Goal: Transaction & Acquisition: Download file/media

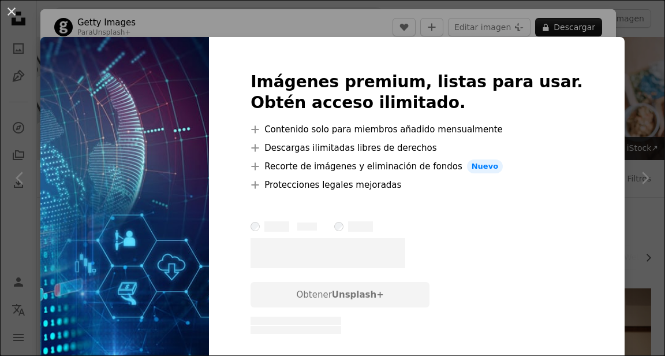
scroll to position [689, 0]
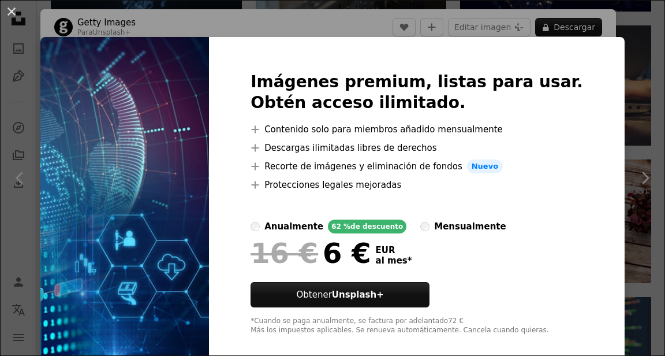
click at [612, 196] on div "An X shape Imágenes premium, listas para usar. Obtén acceso ilimitado. A plus s…" at bounding box center [332, 178] width 665 height 356
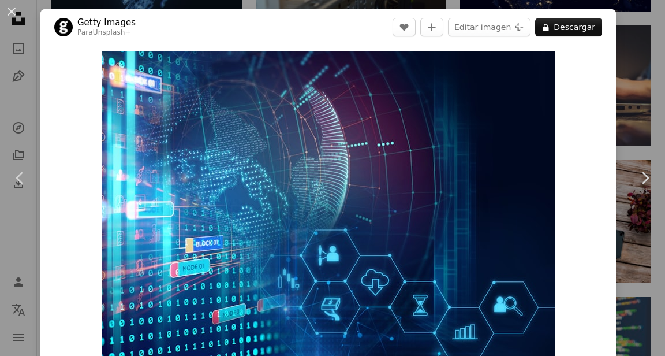
click at [598, 32] on button "A lock Descargar" at bounding box center [568, 27] width 67 height 18
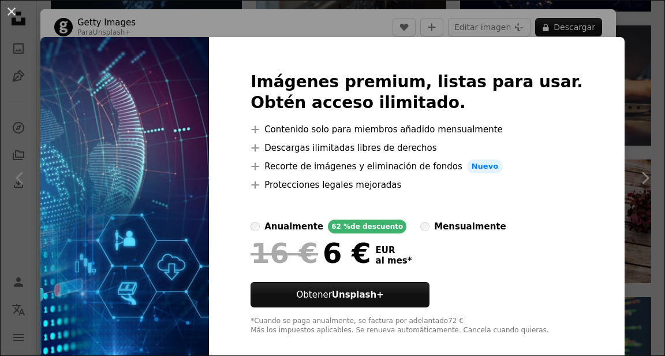
click at [619, 176] on div "An X shape Imágenes premium, listas para usar. Obtén acceso ilimitado. A plus s…" at bounding box center [332, 178] width 665 height 356
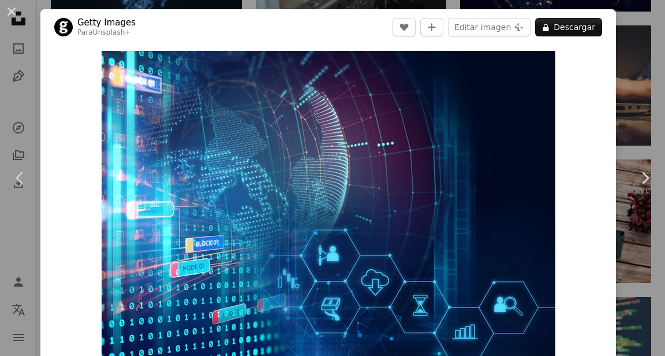
click at [625, 175] on link "Chevron right" at bounding box center [645, 177] width 40 height 111
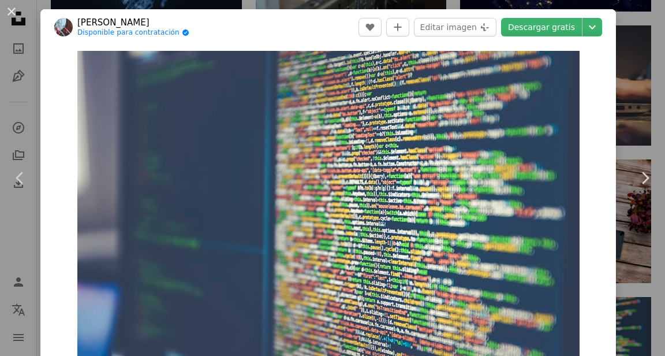
click at [18, 9] on button "An X shape" at bounding box center [12, 12] width 14 height 14
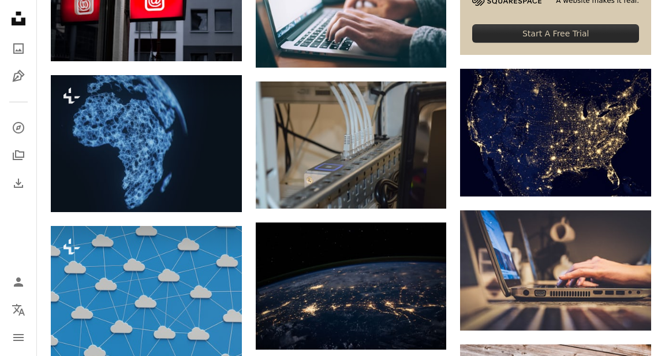
scroll to position [504, 0]
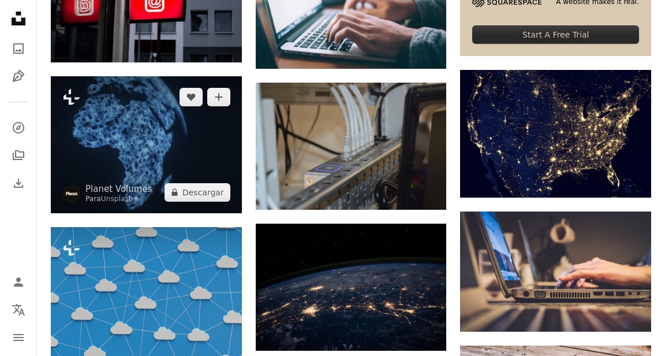
click at [86, 178] on img at bounding box center [146, 144] width 191 height 136
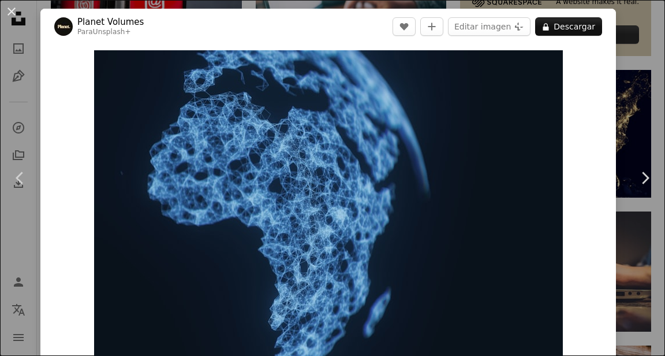
scroll to position [1, 0]
click at [592, 21] on button "A lock Descargar" at bounding box center [568, 26] width 67 height 18
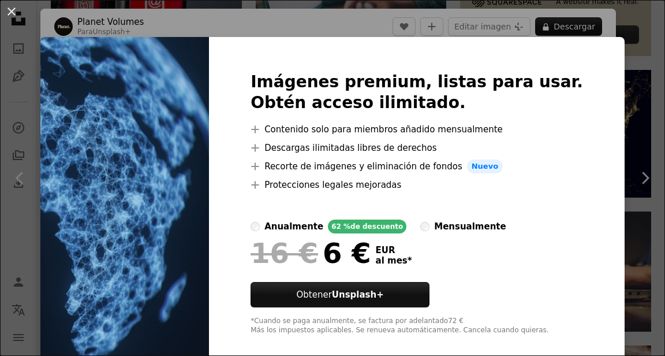
click at [627, 151] on div "An X shape Imágenes premium, listas para usar. Obtén acceso ilimitado. A plus s…" at bounding box center [332, 178] width 665 height 356
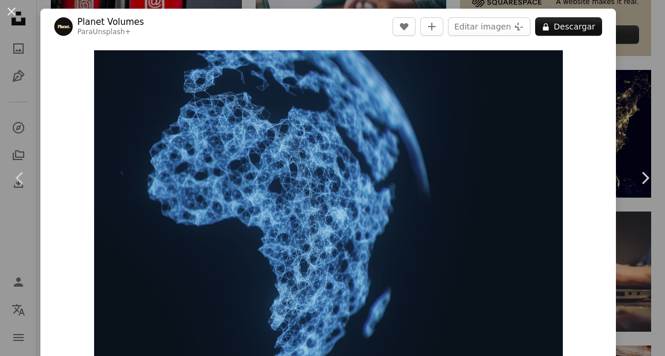
click at [627, 147] on link "Chevron right" at bounding box center [645, 177] width 40 height 111
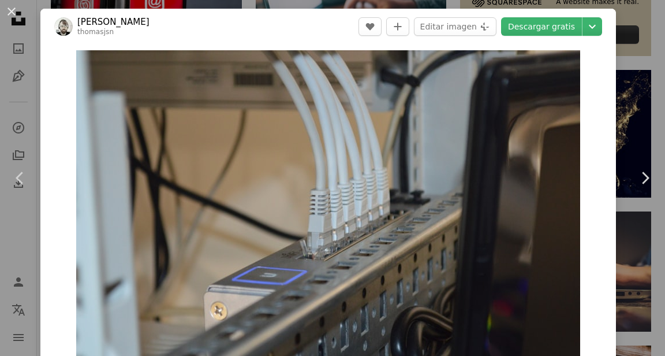
click at [10, 12] on button "An X shape" at bounding box center [12, 12] width 14 height 14
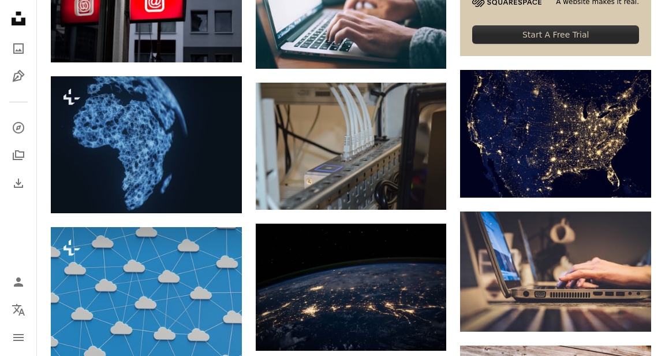
scroll to position [509, 0]
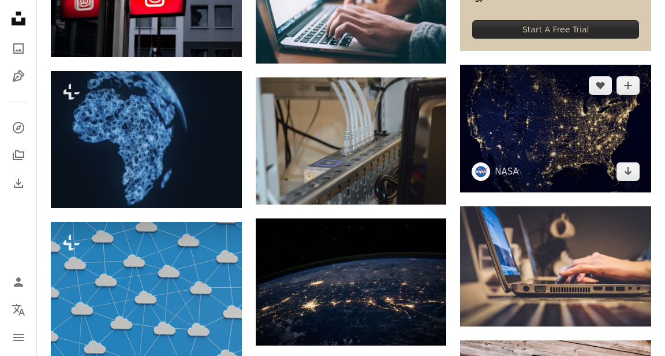
click at [592, 159] on img at bounding box center [555, 129] width 191 height 128
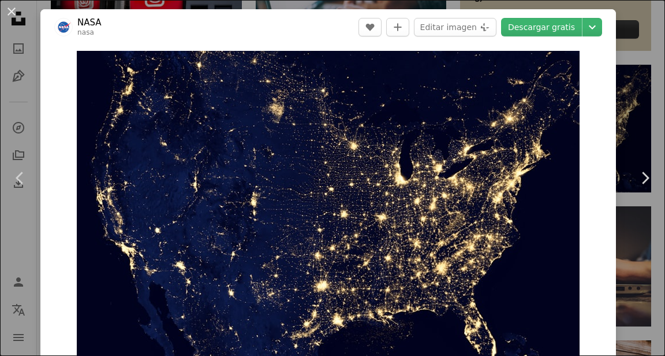
click at [562, 33] on link "Descargar gratis" at bounding box center [541, 27] width 81 height 18
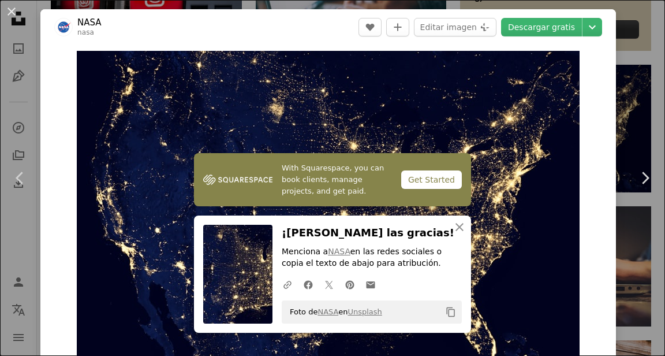
click at [627, 74] on div "An X shape Chevron left Chevron right NASA nasa A heart A plus sign Editar imag…" at bounding box center [332, 178] width 665 height 356
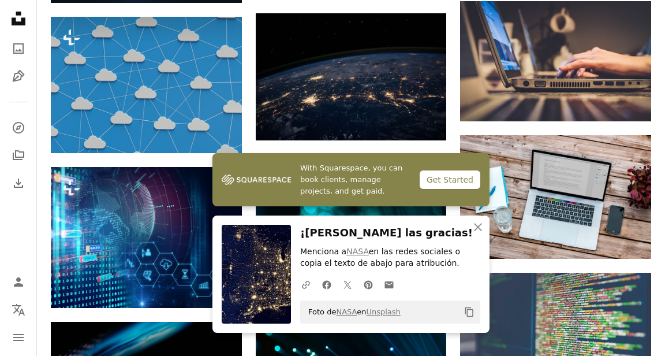
scroll to position [713, 0]
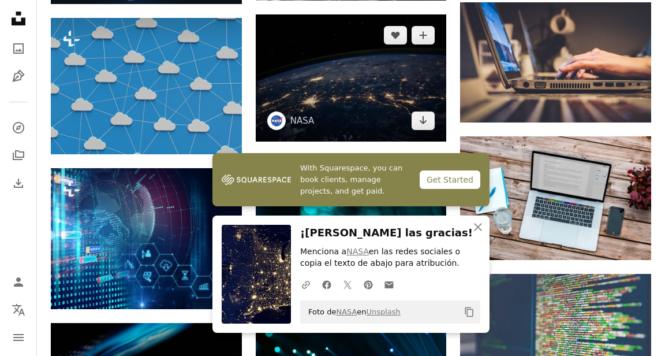
click at [289, 102] on img at bounding box center [351, 77] width 191 height 127
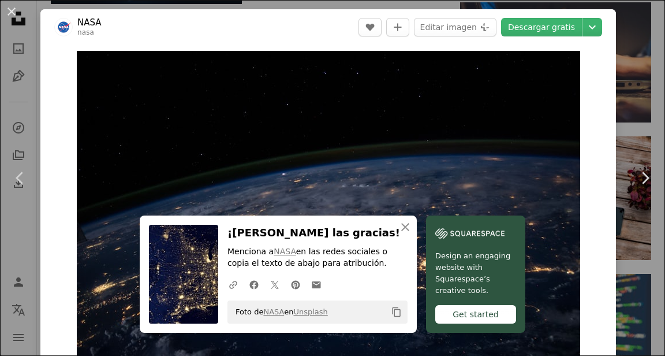
click at [565, 25] on link "Descargar gratis" at bounding box center [541, 27] width 81 height 18
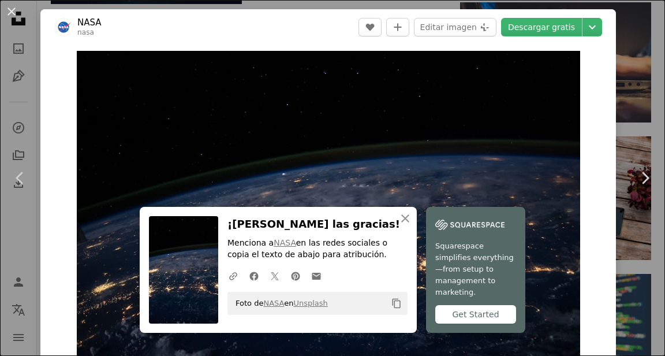
click at [7, 10] on button "An X shape" at bounding box center [12, 12] width 14 height 14
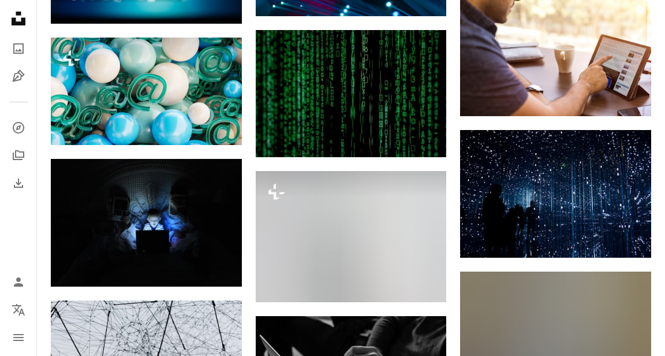
scroll to position [1130, 0]
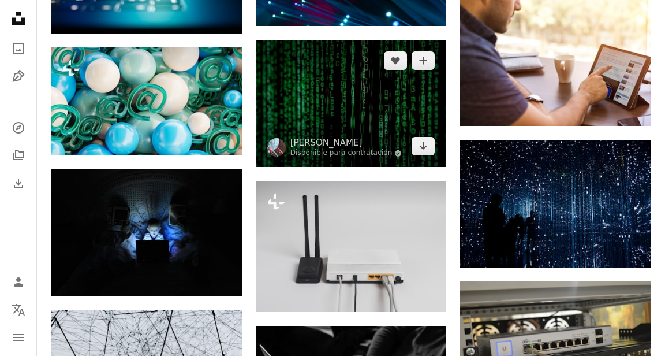
click at [312, 106] on img at bounding box center [351, 104] width 191 height 128
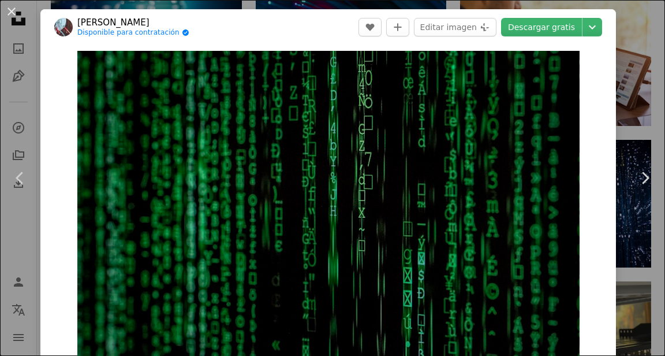
click at [562, 28] on link "Descargar gratis" at bounding box center [541, 27] width 81 height 18
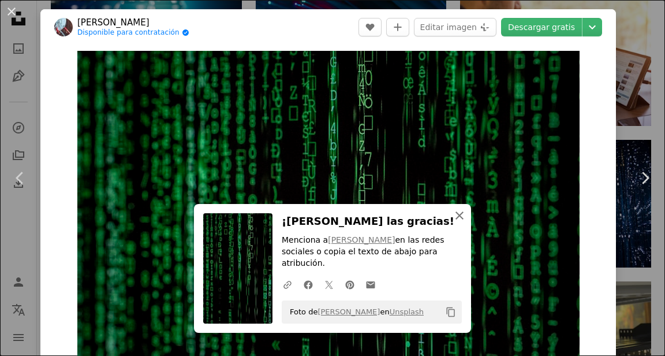
click at [464, 222] on icon "An X shape" at bounding box center [460, 215] width 14 height 14
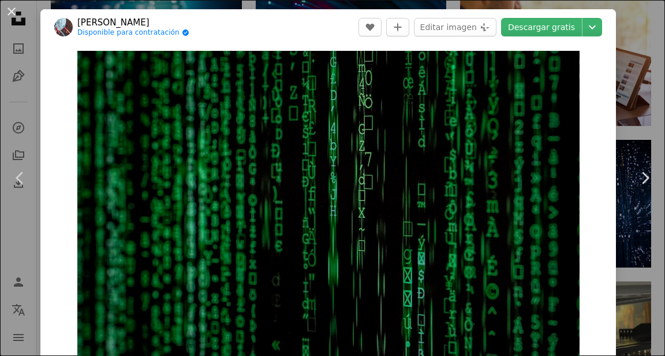
click at [8, 12] on button "An X shape" at bounding box center [12, 12] width 14 height 14
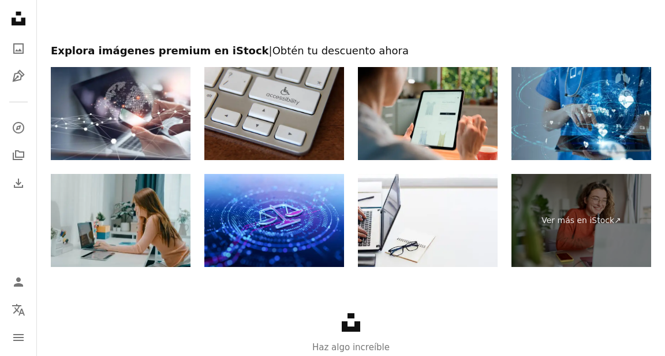
scroll to position [2748, 0]
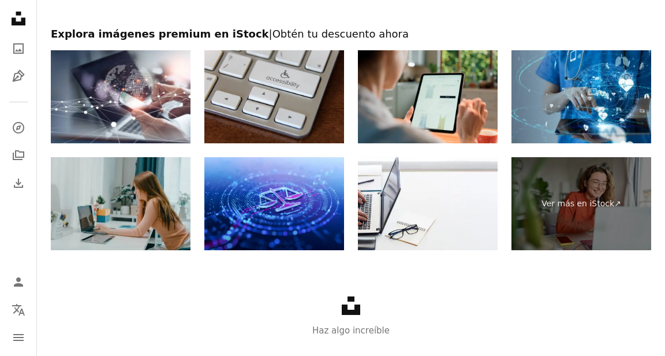
click at [584, 250] on link "Ver más en iStock ↗" at bounding box center [582, 203] width 140 height 93
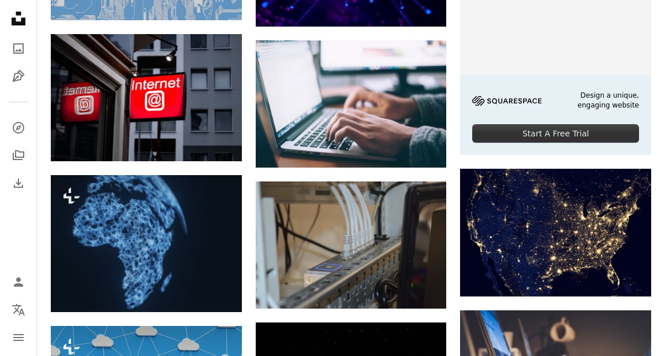
scroll to position [405, 0]
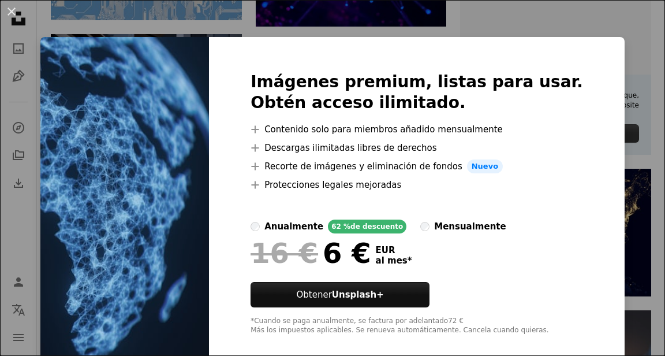
click at [6, 13] on button "An X shape" at bounding box center [12, 12] width 14 height 14
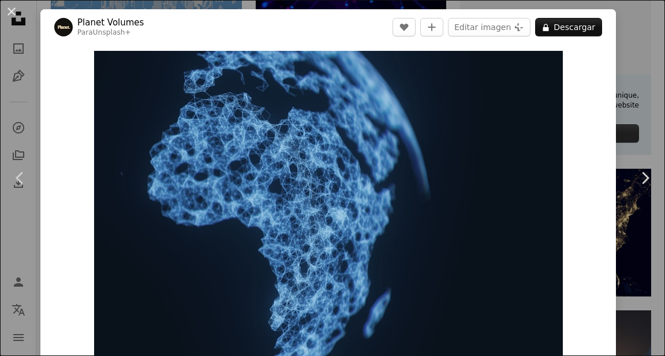
scroll to position [592, 0]
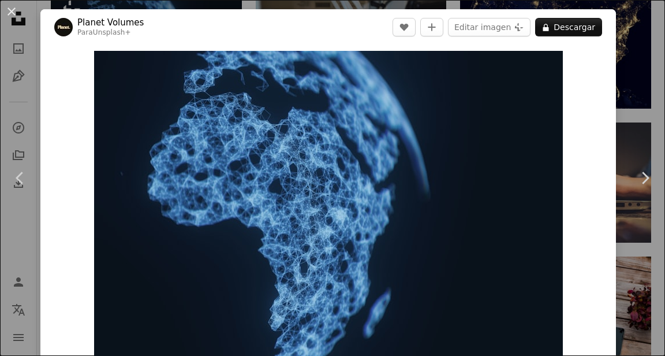
click at [9, 15] on button "An X shape" at bounding box center [12, 12] width 14 height 14
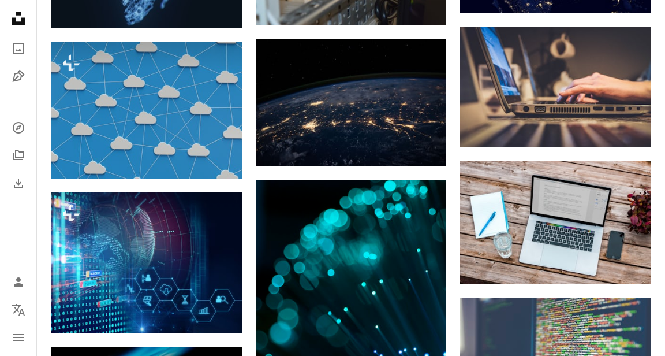
scroll to position [688, 0]
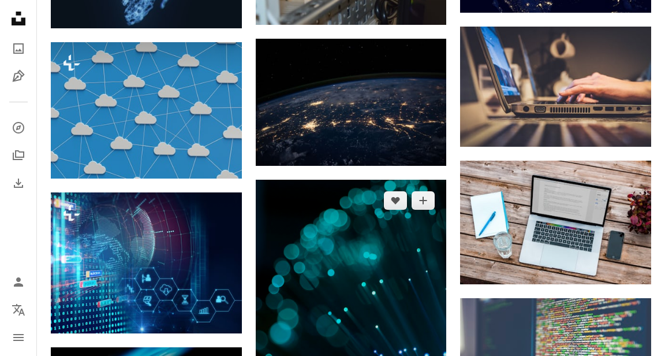
click at [310, 265] on img at bounding box center [351, 324] width 191 height 288
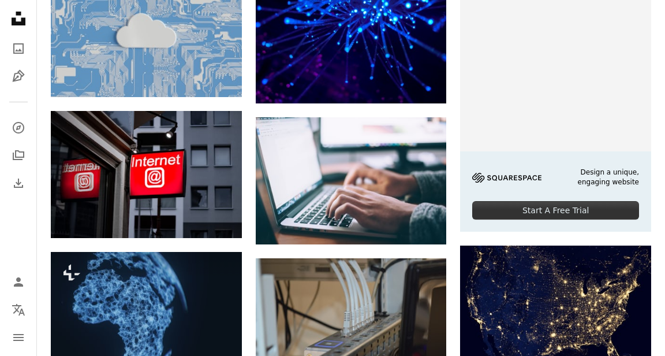
scroll to position [332, 0]
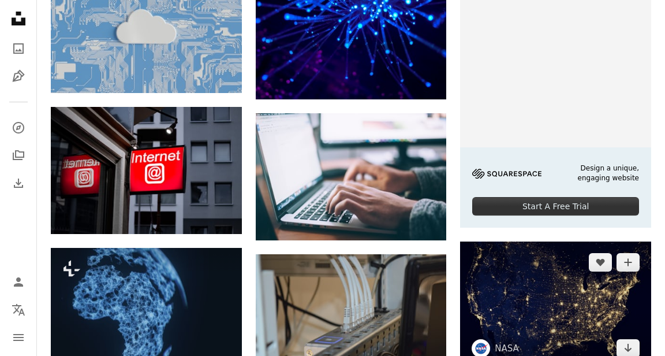
click at [593, 298] on img at bounding box center [555, 305] width 191 height 128
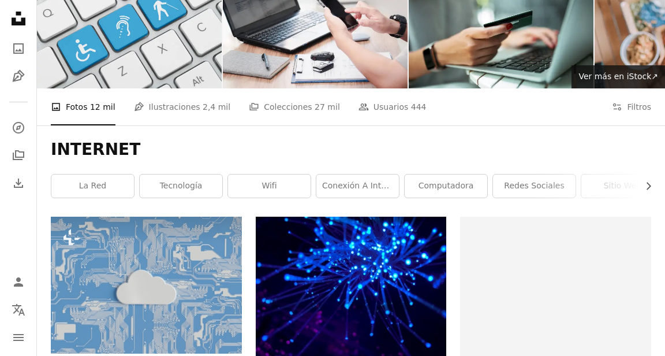
scroll to position [73, 0]
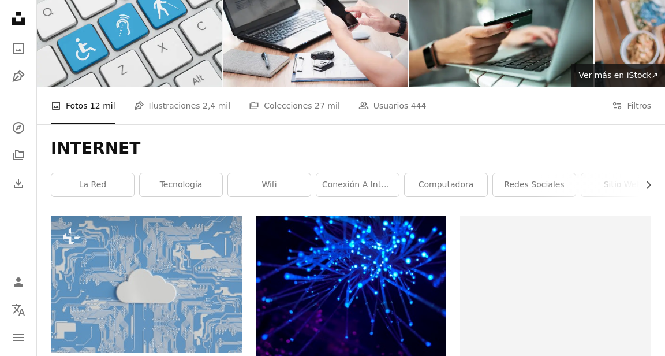
click at [76, 189] on link "la red" at bounding box center [92, 184] width 83 height 23
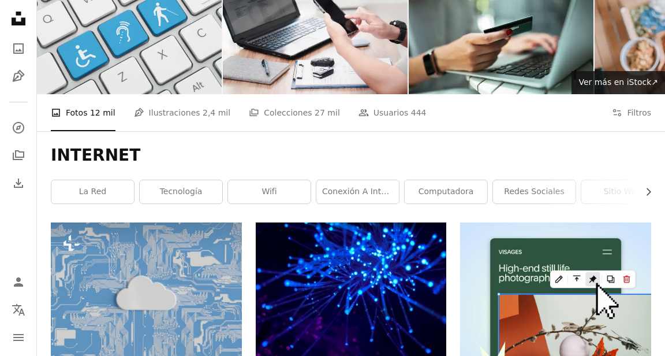
scroll to position [64, 0]
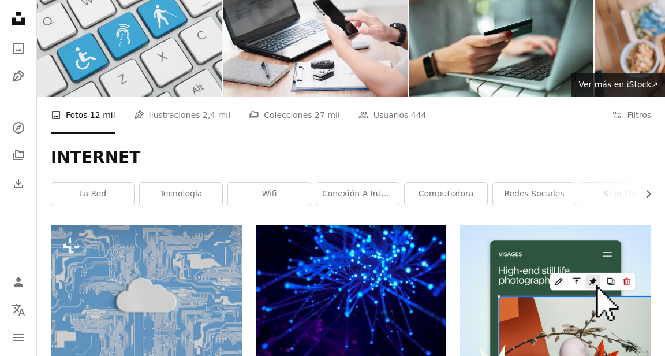
click at [341, 203] on link "Conexión a Internet" at bounding box center [357, 193] width 83 height 23
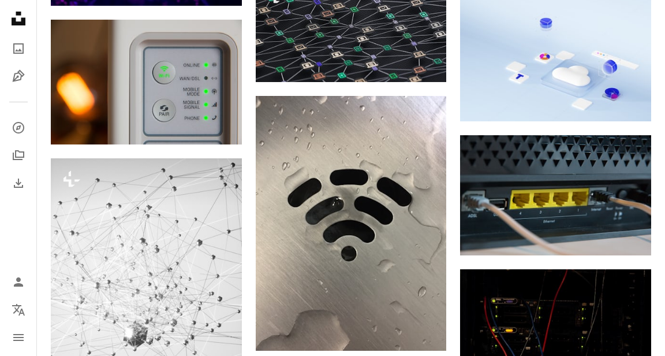
scroll to position [574, 0]
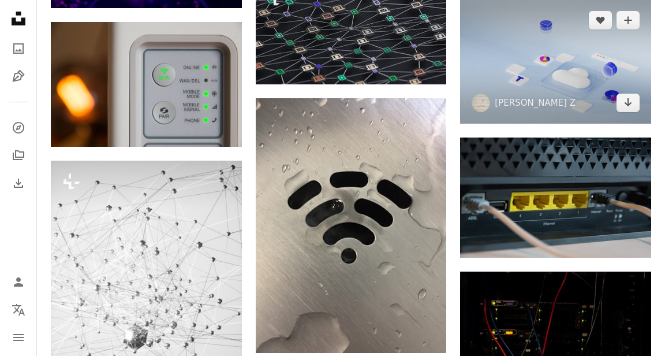
click at [620, 90] on img at bounding box center [555, 61] width 191 height 124
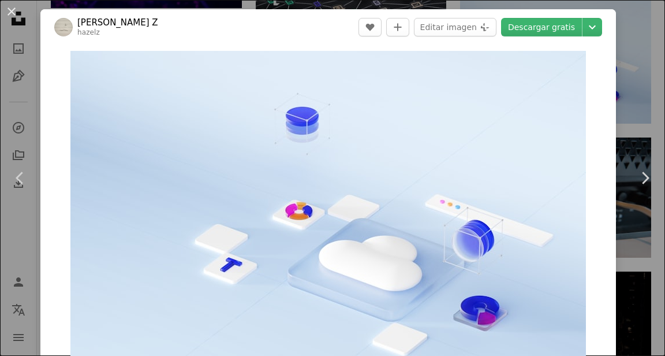
click at [566, 24] on link "Descargar gratis" at bounding box center [541, 27] width 81 height 18
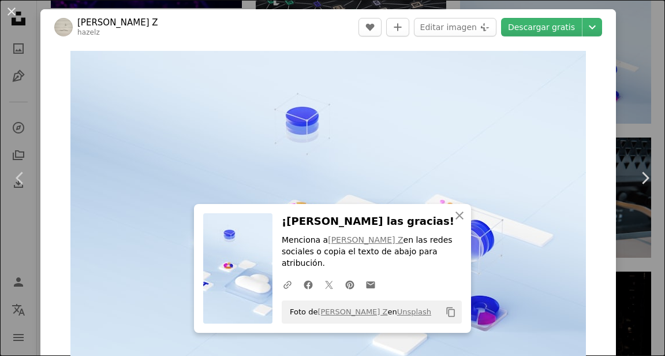
click at [16, 11] on button "An X shape" at bounding box center [12, 12] width 14 height 14
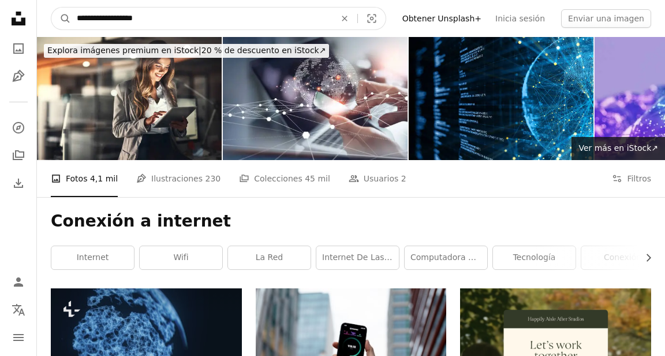
click at [114, 14] on input "**********" at bounding box center [201, 19] width 261 height 22
click at [120, 18] on input "**********" at bounding box center [201, 19] width 261 height 22
type input "********"
click at [51, 8] on button "A magnifying glass" at bounding box center [61, 19] width 20 height 22
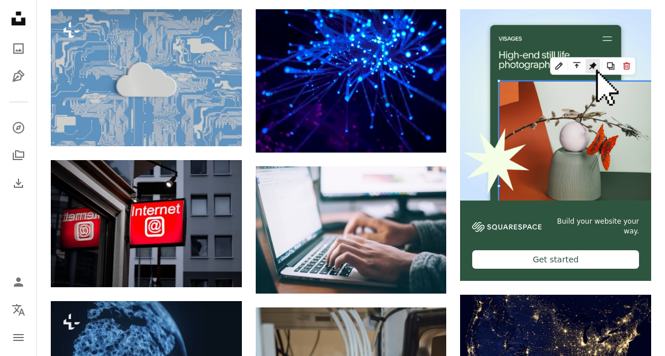
scroll to position [271, 0]
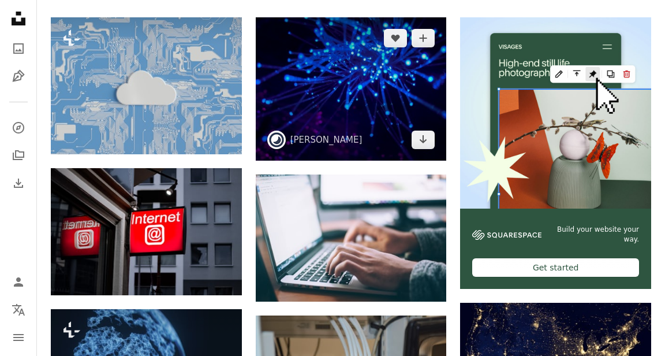
click at [286, 143] on img at bounding box center [351, 88] width 191 height 143
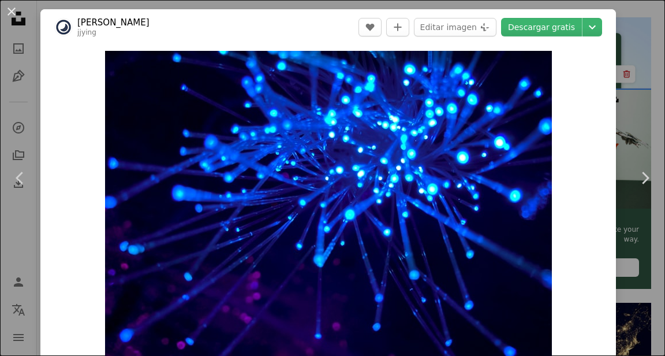
click at [557, 25] on link "Descargar gratis" at bounding box center [541, 27] width 81 height 18
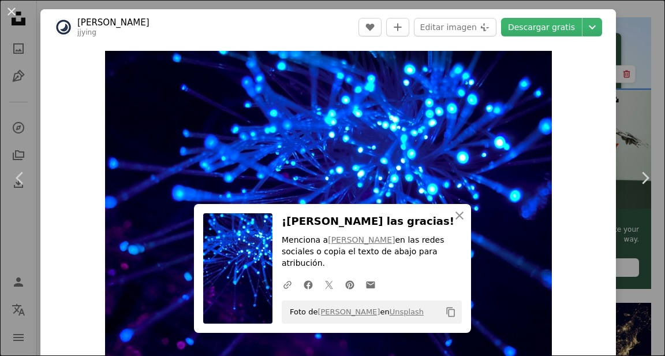
scroll to position [11, 0]
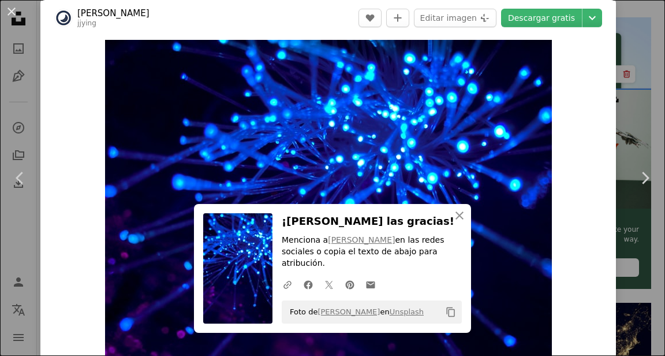
click at [5, 12] on button "An X shape" at bounding box center [12, 12] width 14 height 14
